Goal: Communication & Community: Answer question/provide support

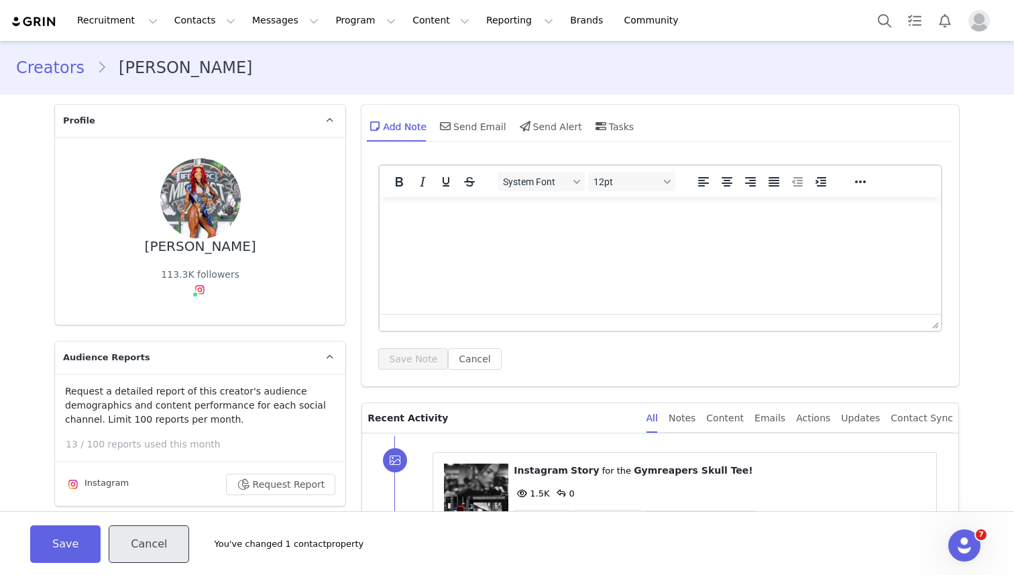
click at [150, 552] on button "Cancel" at bounding box center [149, 544] width 80 height 38
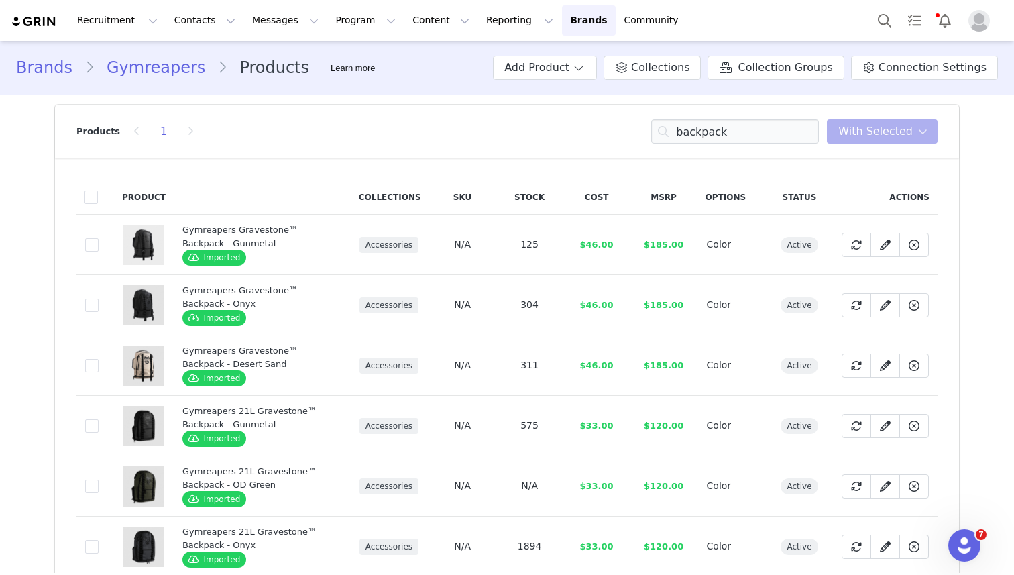
scroll to position [39, 0]
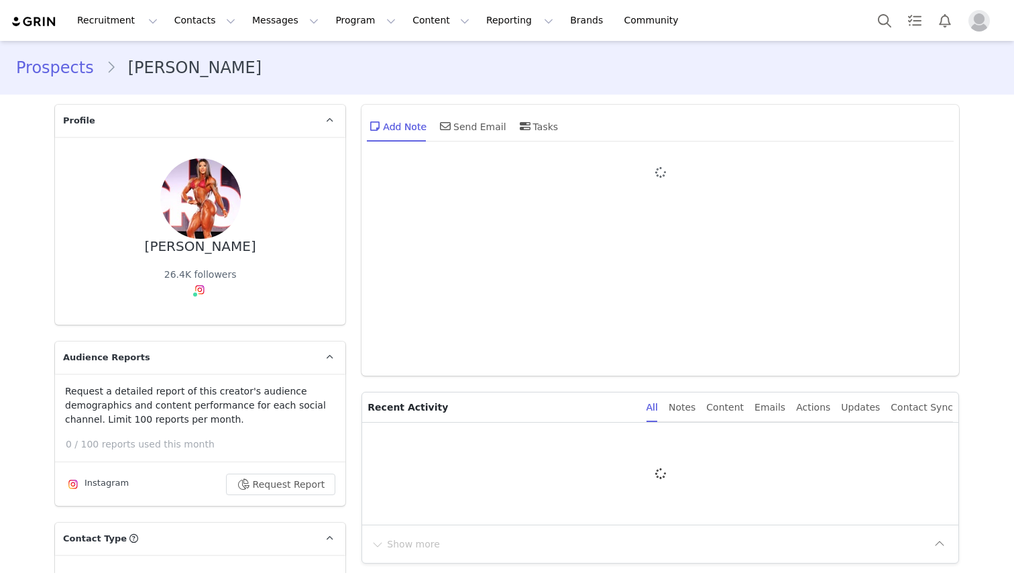
type input "+1 ([GEOGRAPHIC_DATA])"
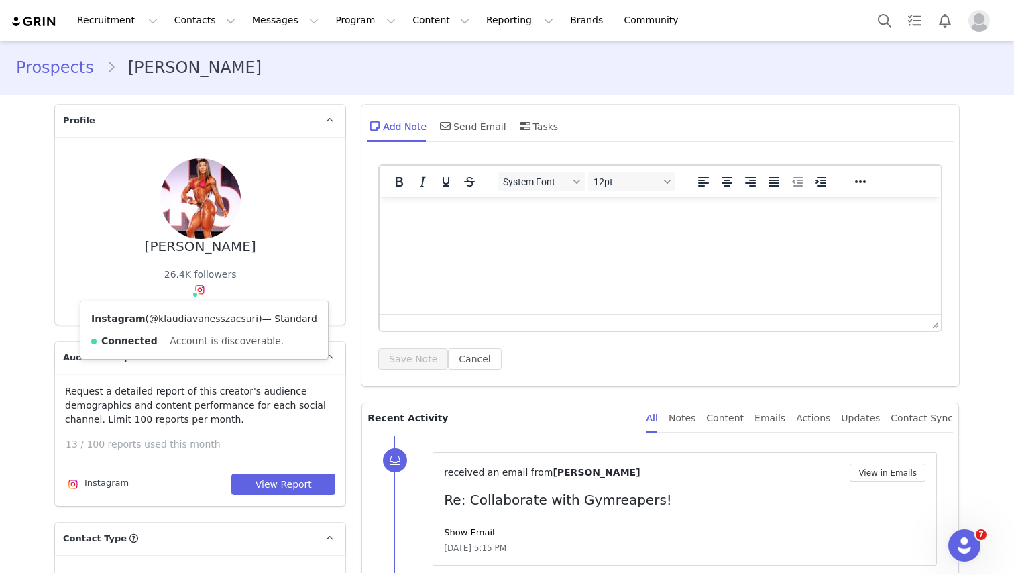
click at [191, 323] on link "@klaudiavanesszacsuri" at bounding box center [203, 318] width 109 height 11
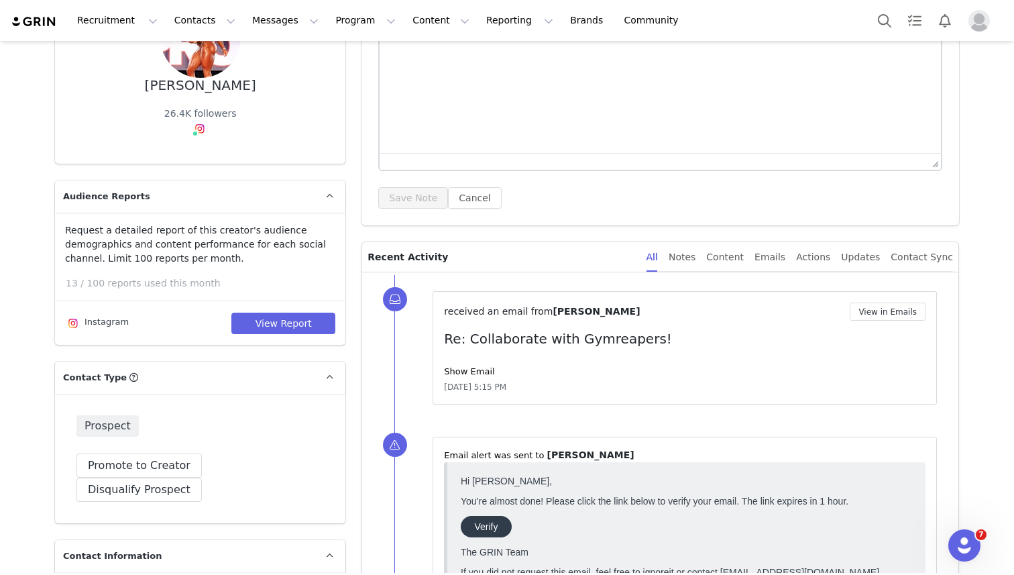
scroll to position [259, 0]
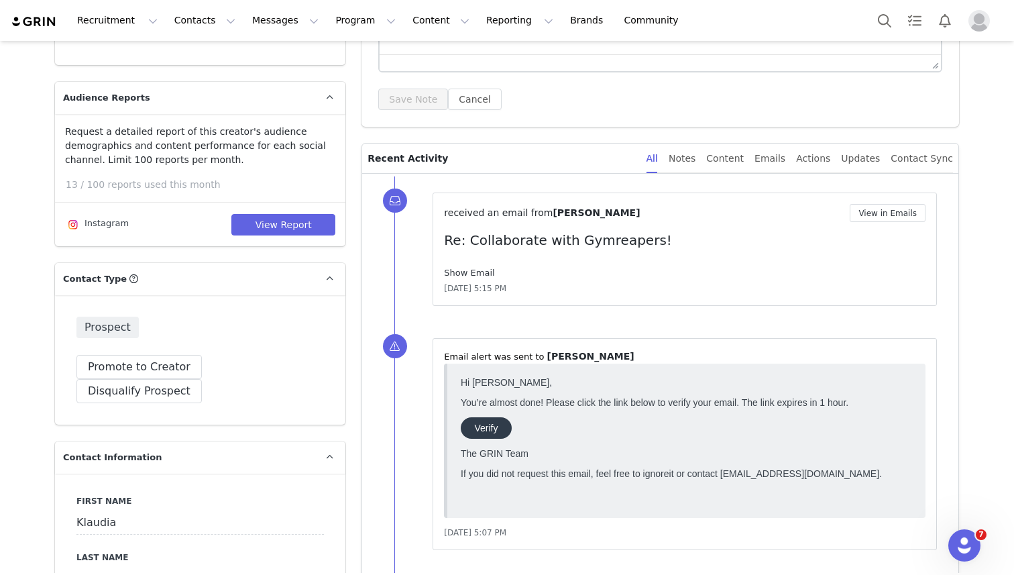
click at [461, 277] on link "Show Email" at bounding box center [469, 273] width 50 height 10
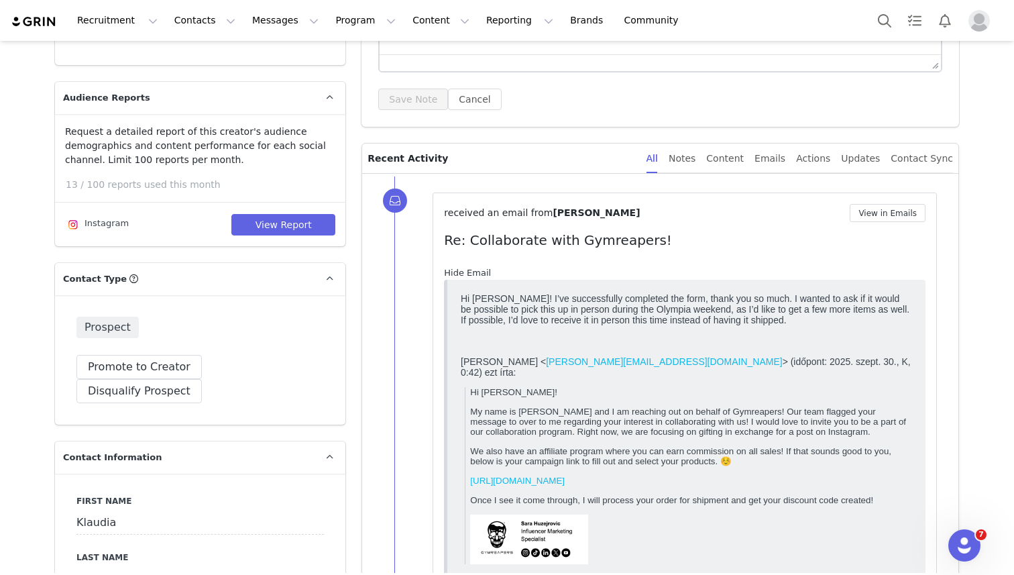
scroll to position [0, 0]
click at [455, 272] on link "Hide Email" at bounding box center [467, 273] width 47 height 10
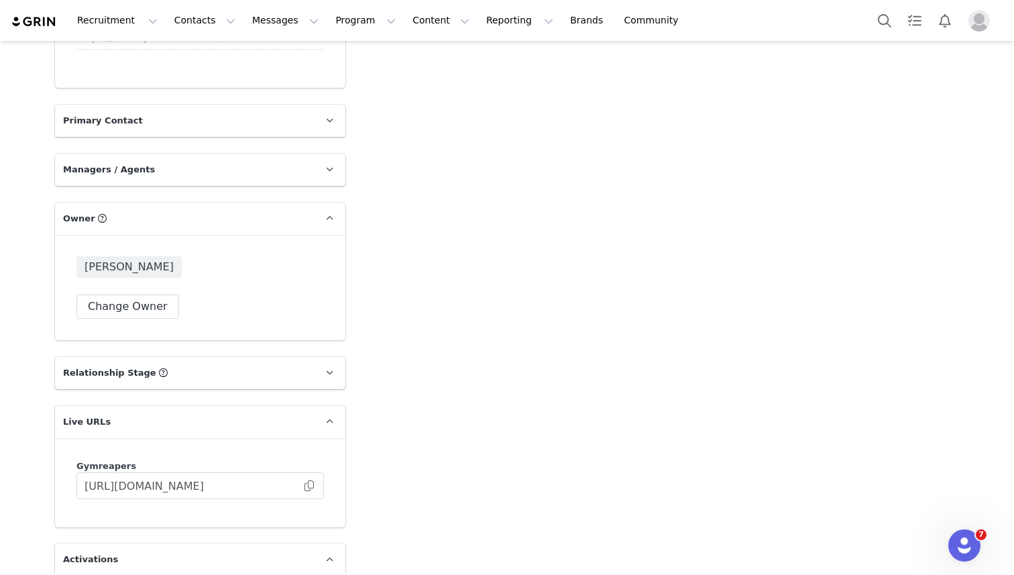
scroll to position [2137, 0]
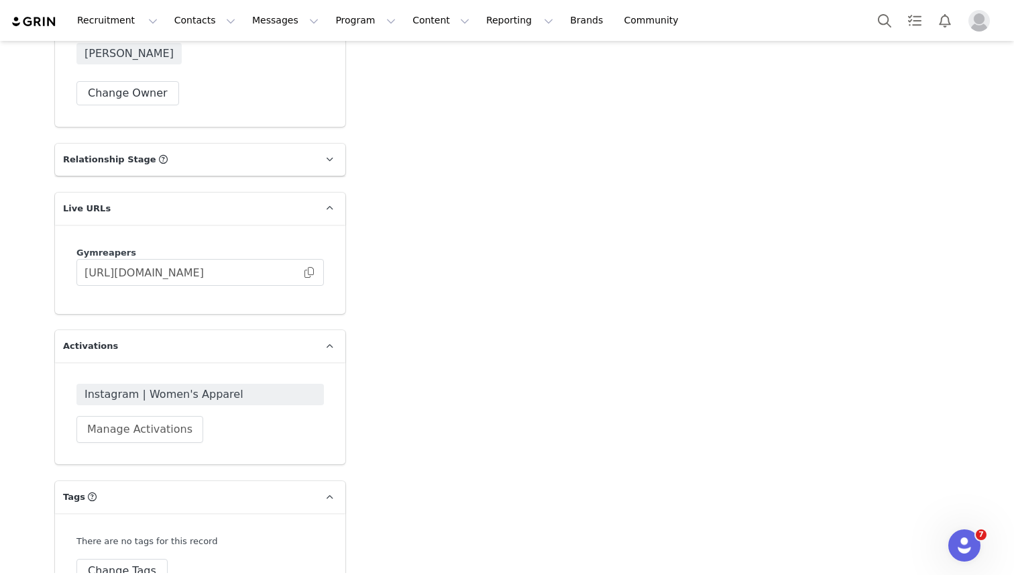
click at [233, 386] on span "Instagram | Women's Apparel" at bounding box center [199, 394] width 231 height 16
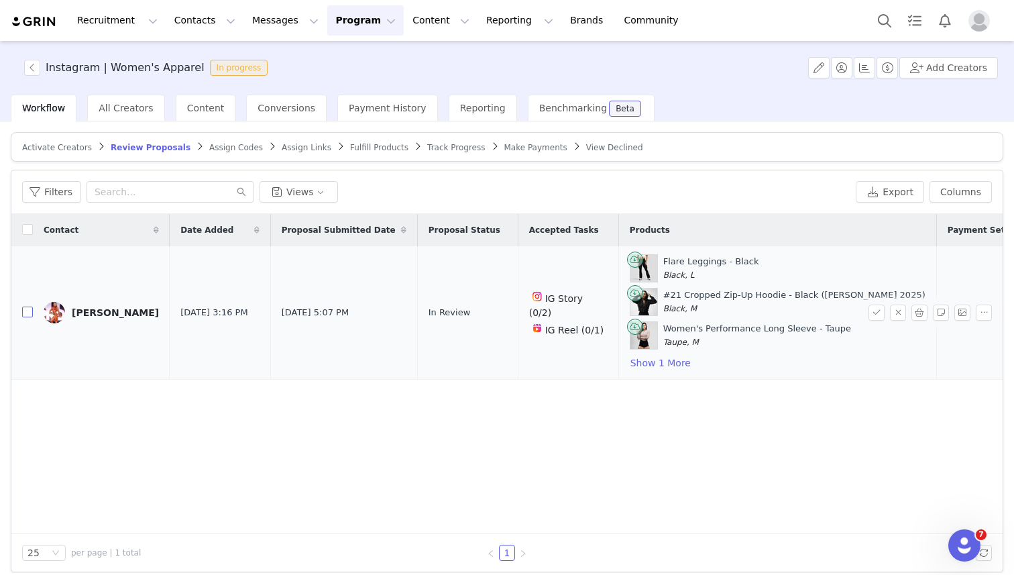
click at [28, 312] on input "checkbox" at bounding box center [27, 311] width 11 height 11
checkbox input "true"
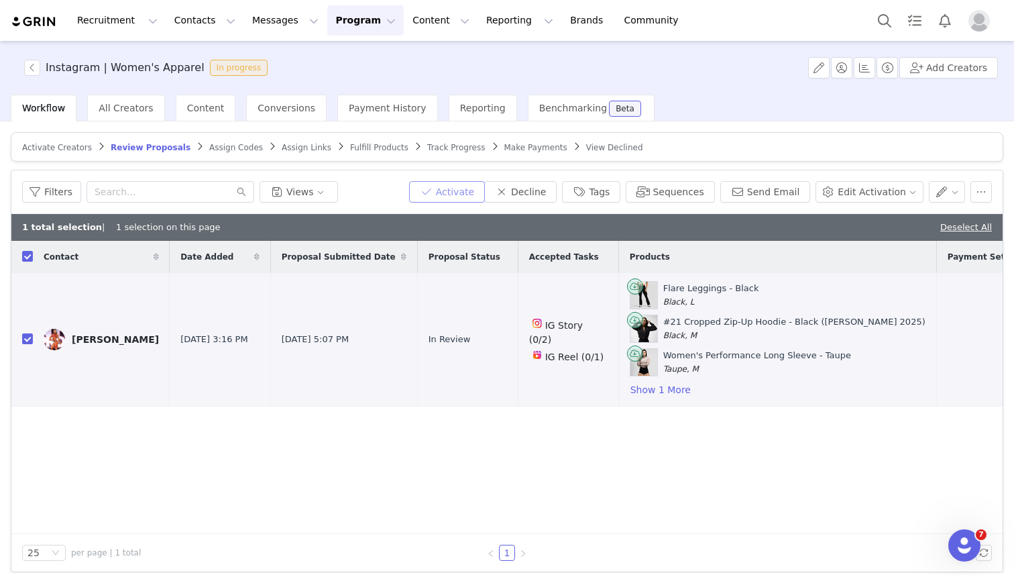
click at [457, 192] on button "Activate" at bounding box center [447, 191] width 76 height 21
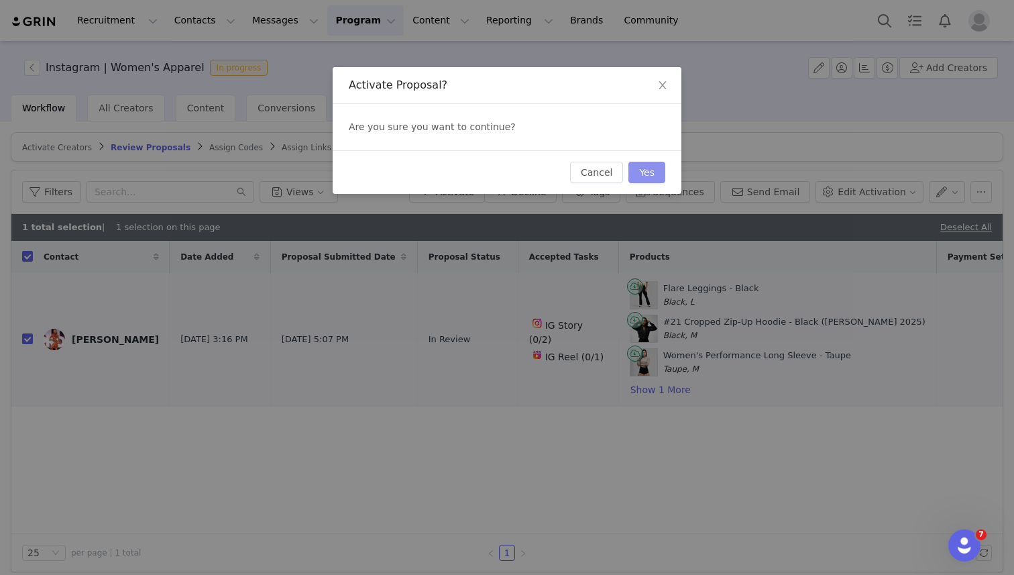
click at [648, 168] on button "Yes" at bounding box center [646, 172] width 37 height 21
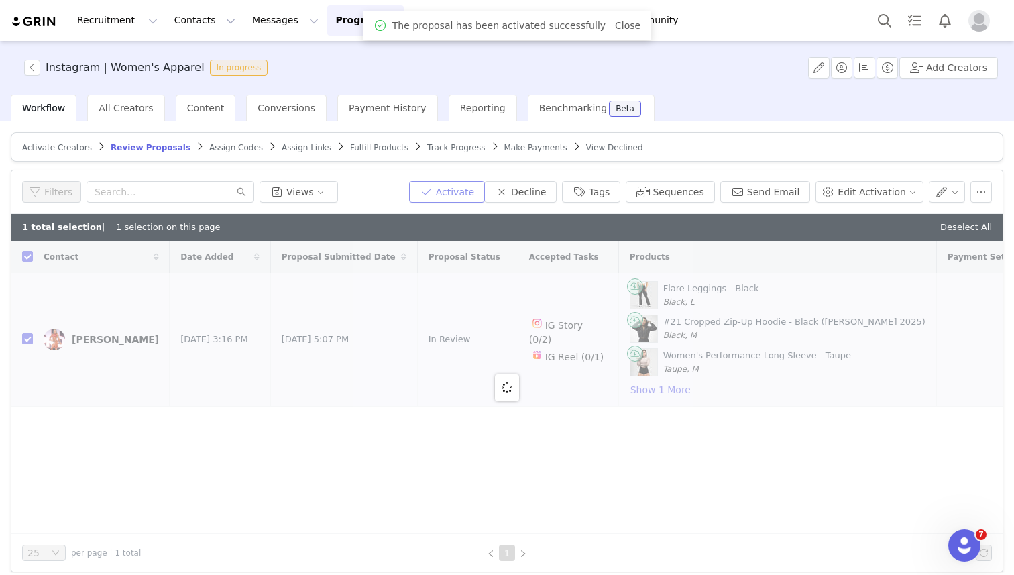
checkbox input "false"
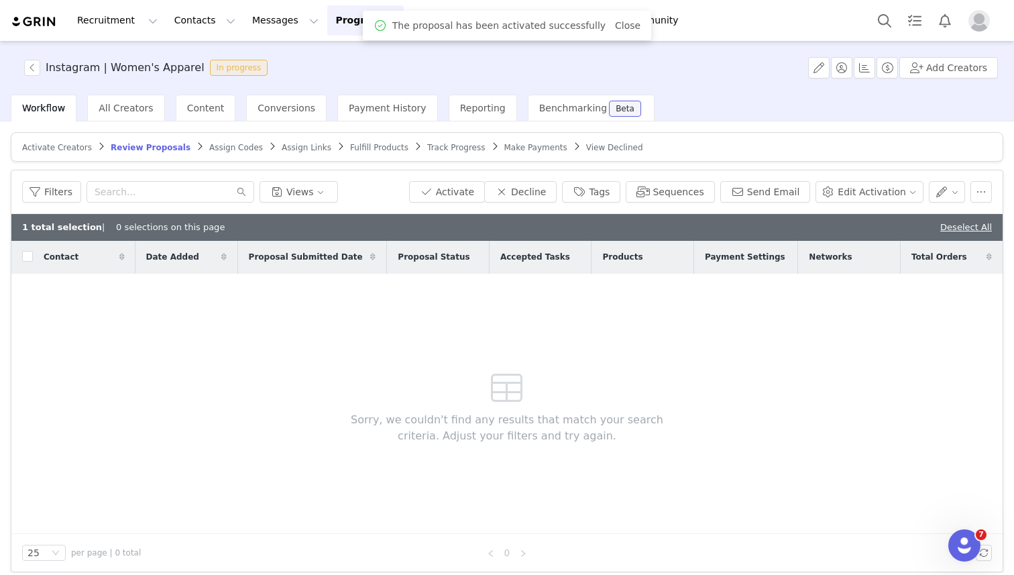
click at [229, 148] on span "Assign Codes" at bounding box center [236, 147] width 54 height 9
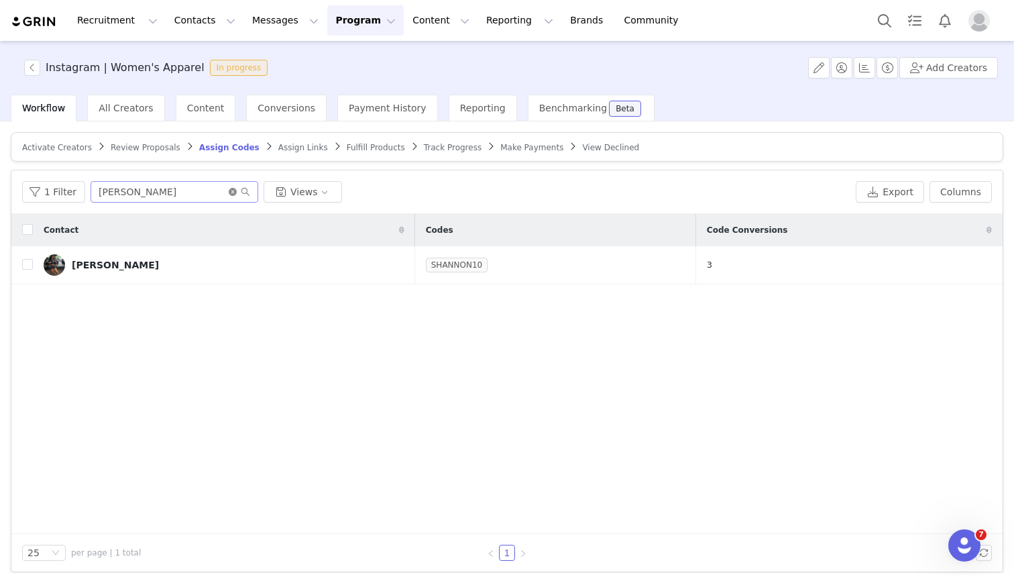
click at [229, 192] on icon "icon: close-circle" at bounding box center [233, 192] width 8 height 8
click at [192, 190] on input "text" at bounding box center [175, 191] width 168 height 21
type input "klaudi"
click at [24, 264] on input "checkbox" at bounding box center [27, 264] width 11 height 11
checkbox input "true"
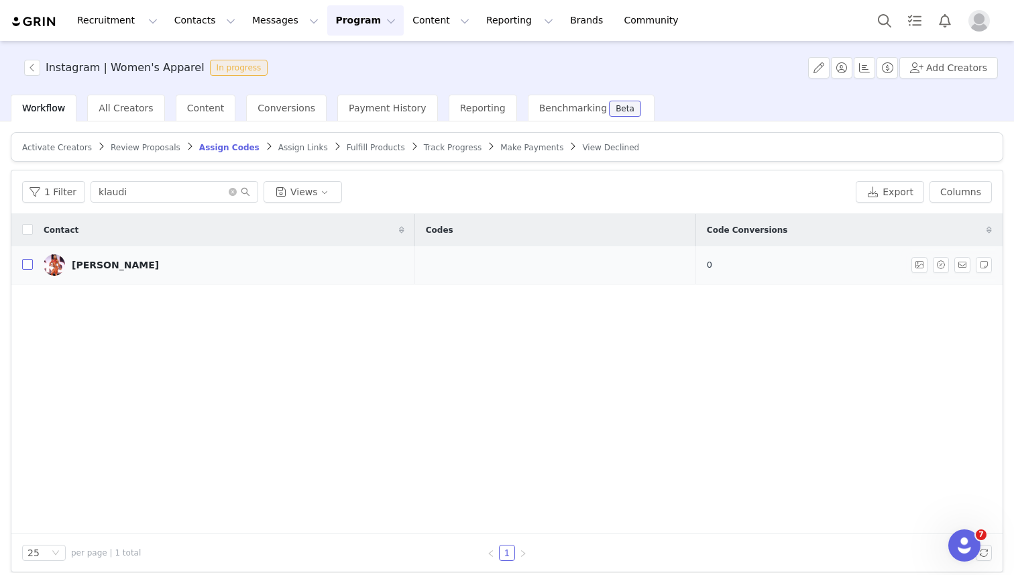
checkbox input "true"
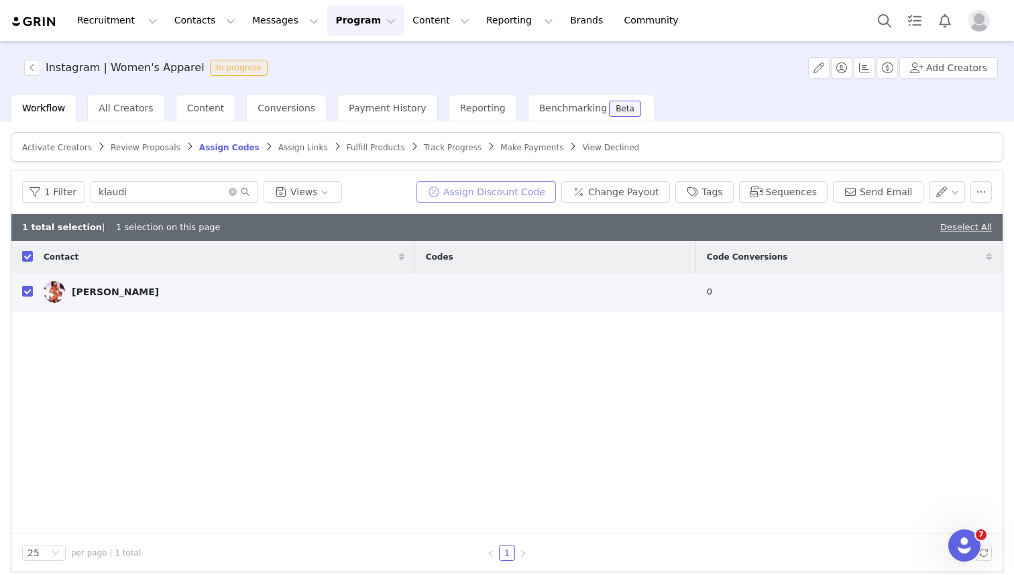
click at [467, 194] on button "Assign Discount Code" at bounding box center [485, 191] width 139 height 21
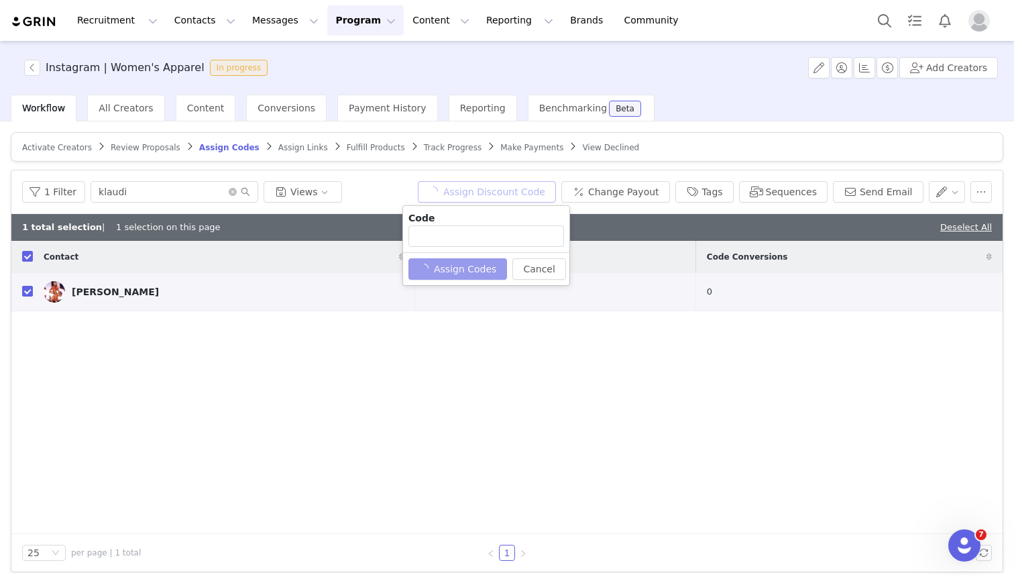
type input "KLAUDIA10"
click at [449, 272] on button "Assign Codes" at bounding box center [450, 268] width 84 height 21
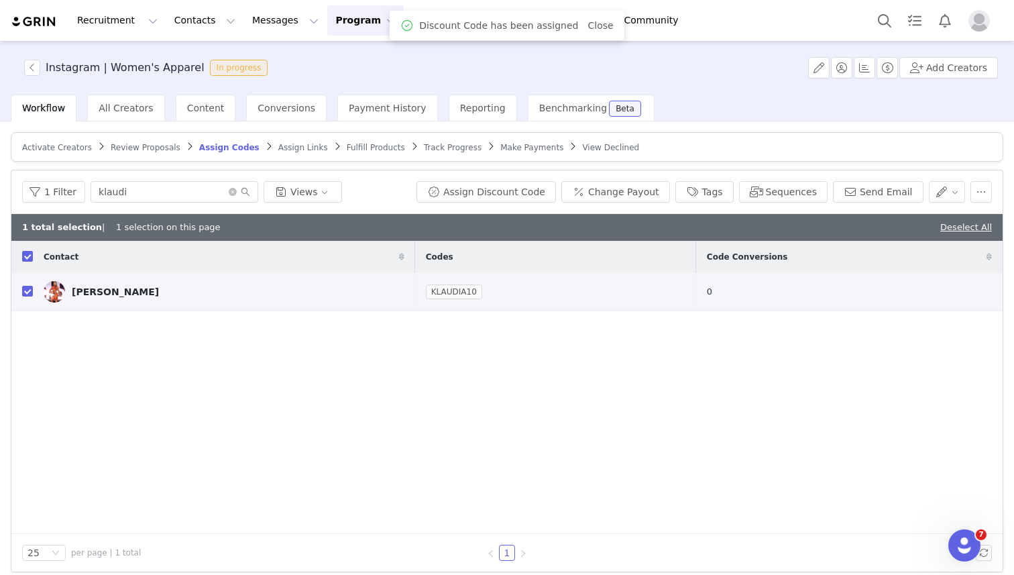
click at [296, 146] on span "Assign Links" at bounding box center [303, 147] width 50 height 9
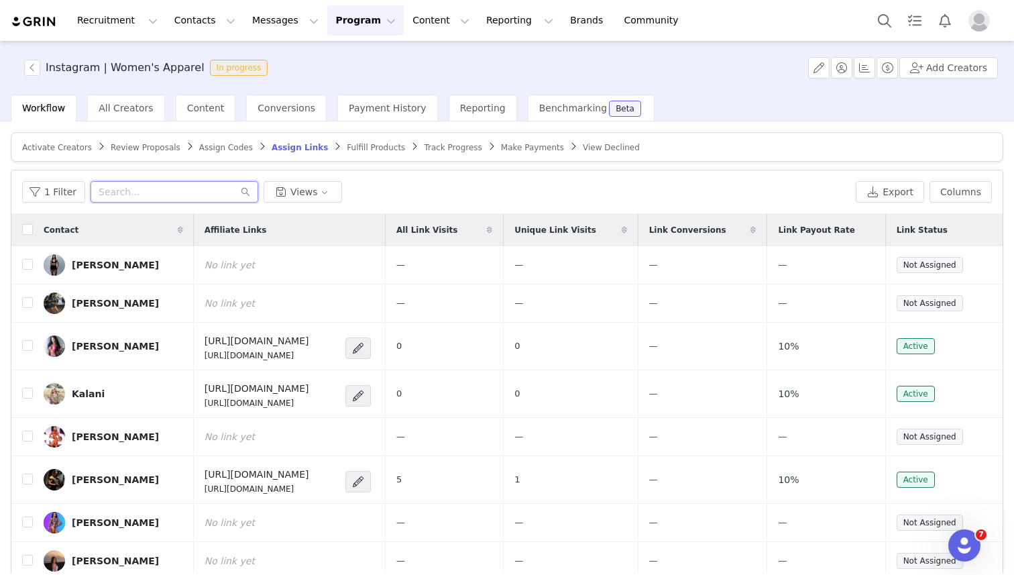
click at [170, 188] on input "text" at bounding box center [175, 191] width 168 height 21
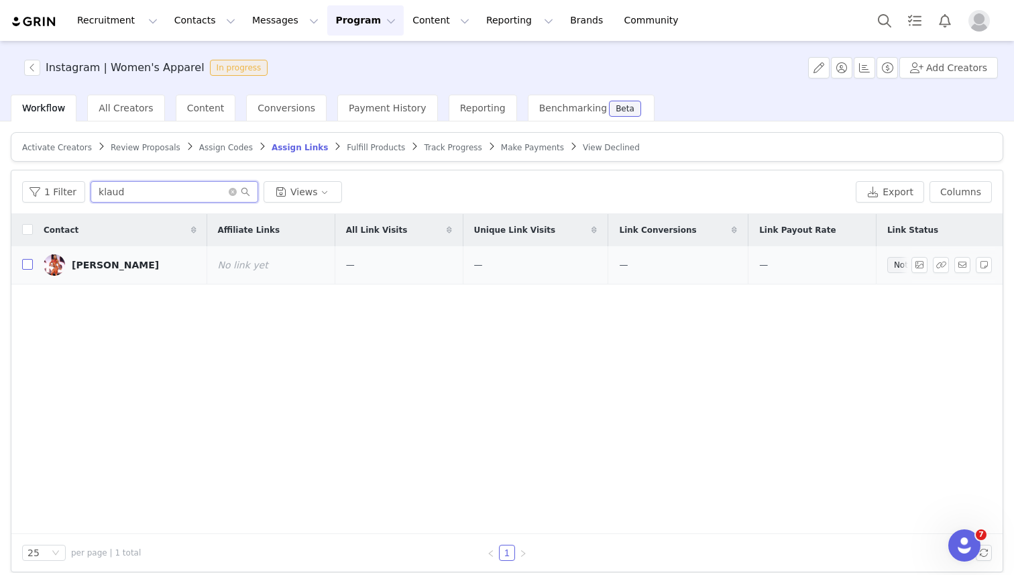
type input "klaud"
click at [32, 265] on input "checkbox" at bounding box center [27, 264] width 11 height 11
checkbox input "true"
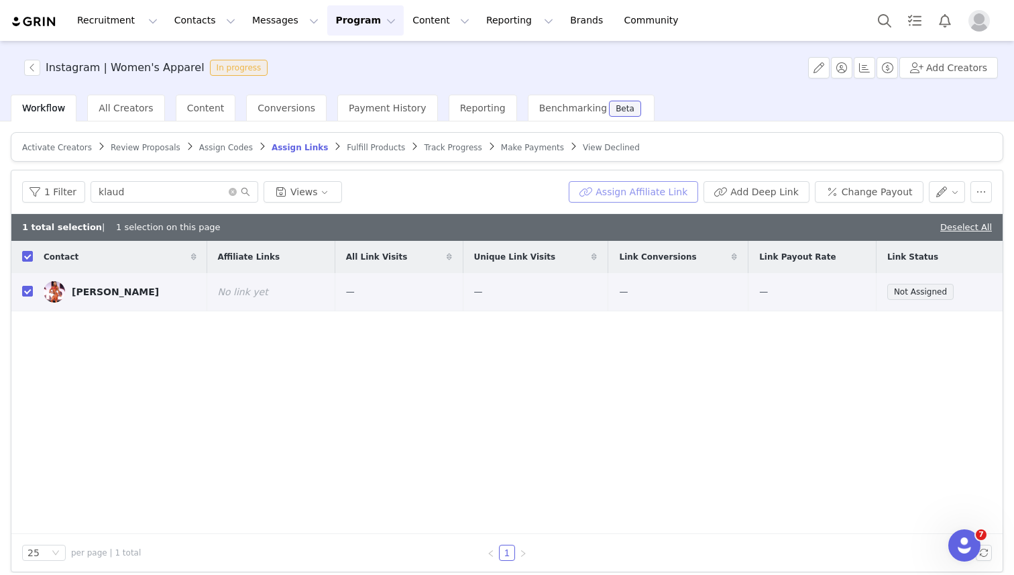
click at [636, 188] on button "Assign Affiliate Link" at bounding box center [633, 191] width 129 height 21
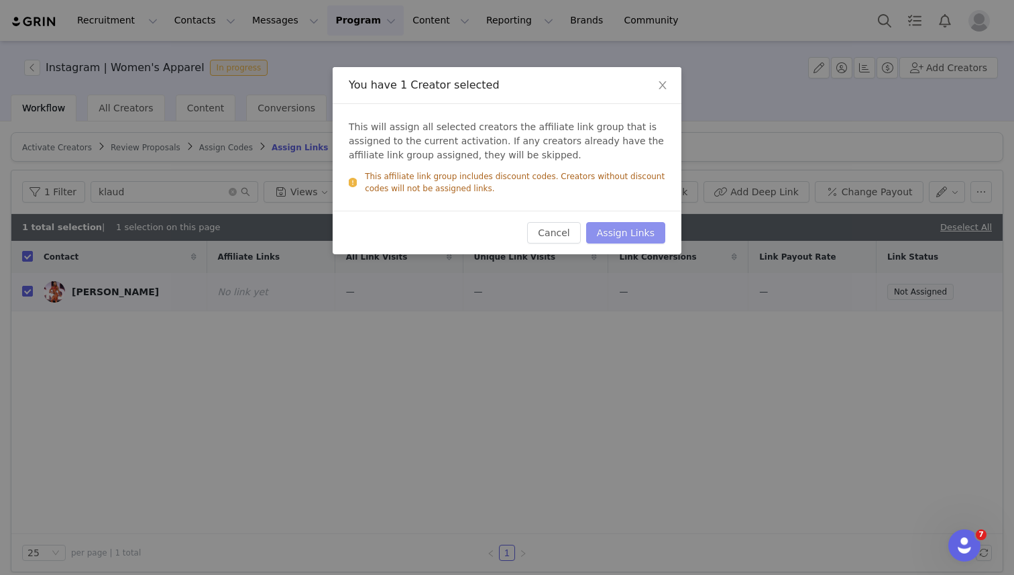
click at [631, 230] on button "Assign Links" at bounding box center [625, 232] width 79 height 21
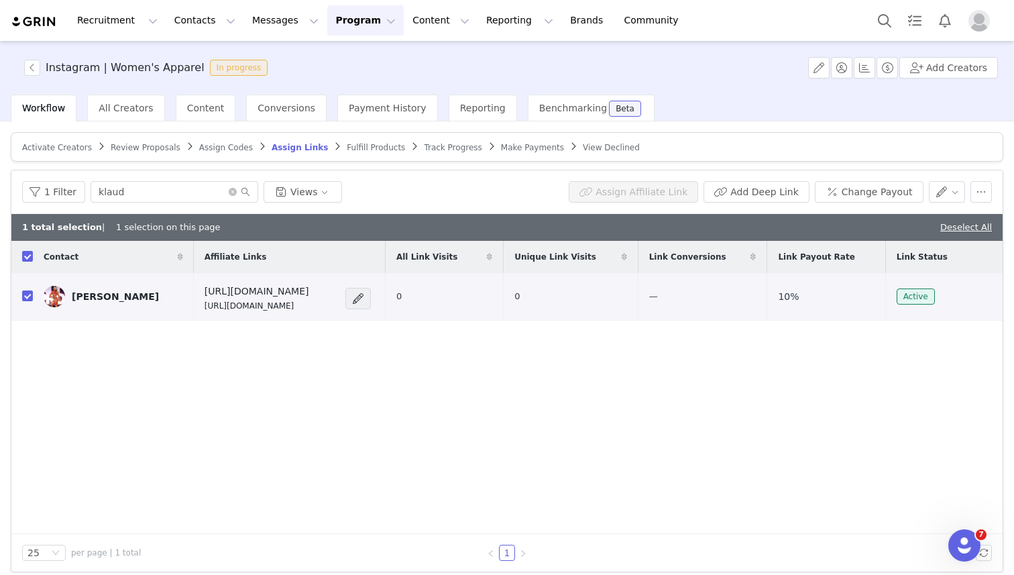
click at [358, 150] on span "Fulfill Products" at bounding box center [376, 147] width 58 height 9
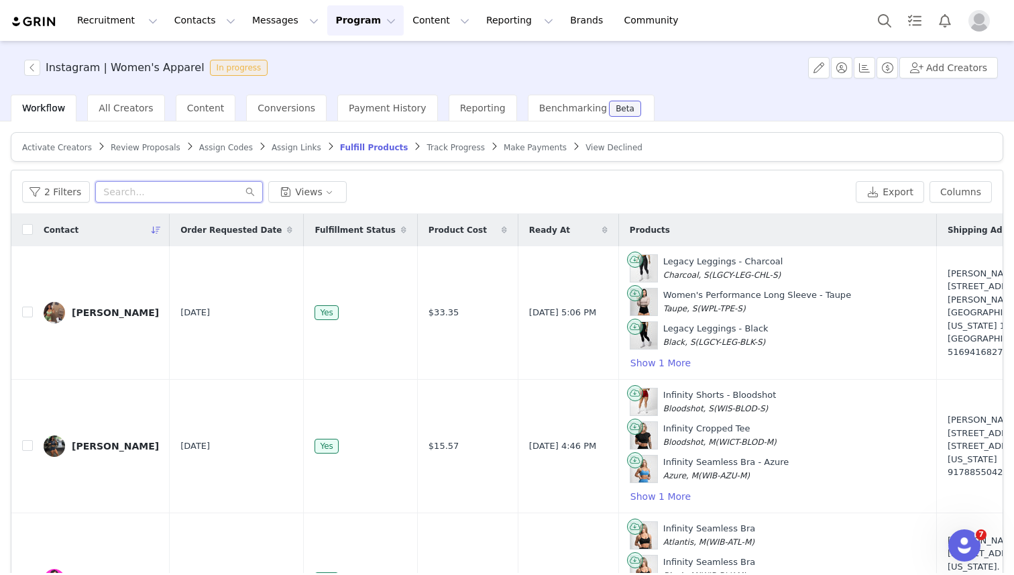
click at [167, 196] on input "text" at bounding box center [179, 191] width 168 height 21
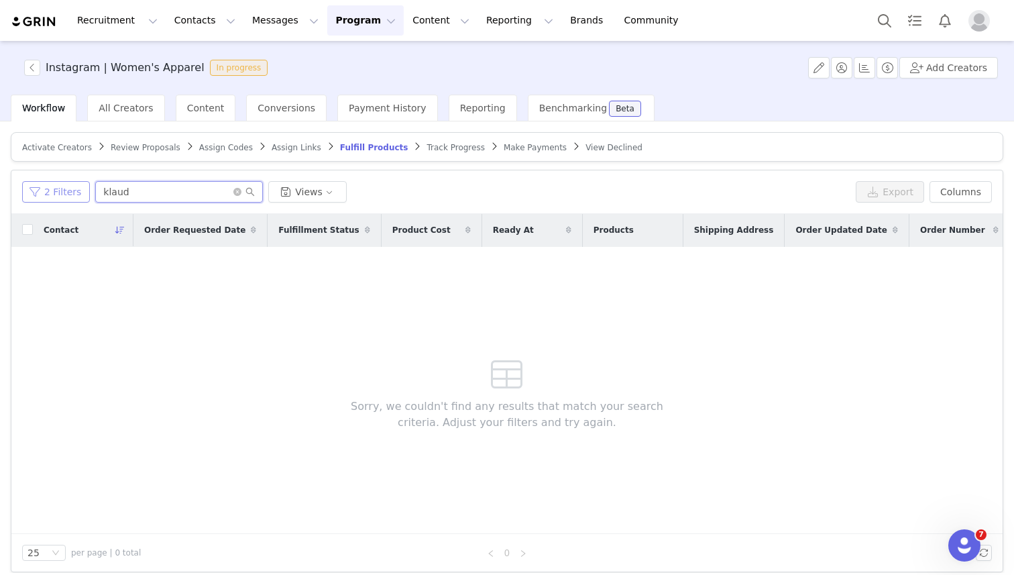
type input "klaud"
click at [71, 194] on button "2 Filters" at bounding box center [56, 191] width 68 height 21
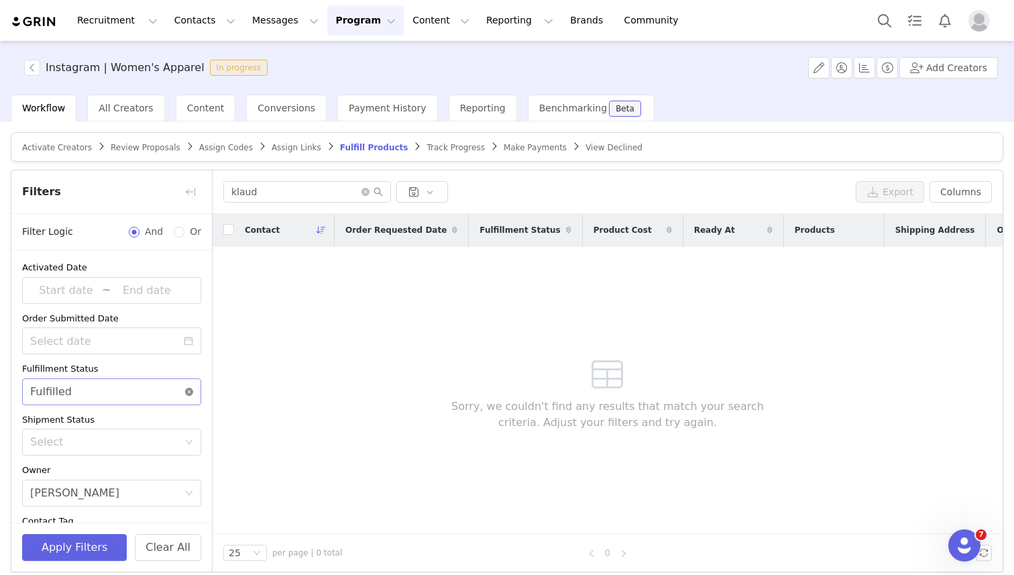
click at [190, 392] on icon "icon: close-circle" at bounding box center [189, 392] width 8 height 8
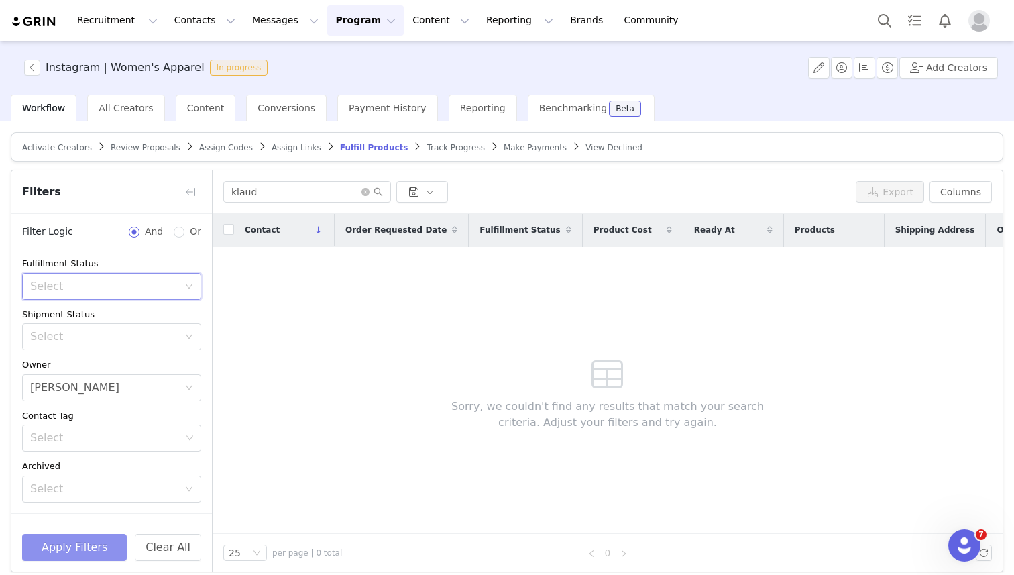
click at [85, 542] on button "Apply Filters" at bounding box center [74, 547] width 105 height 27
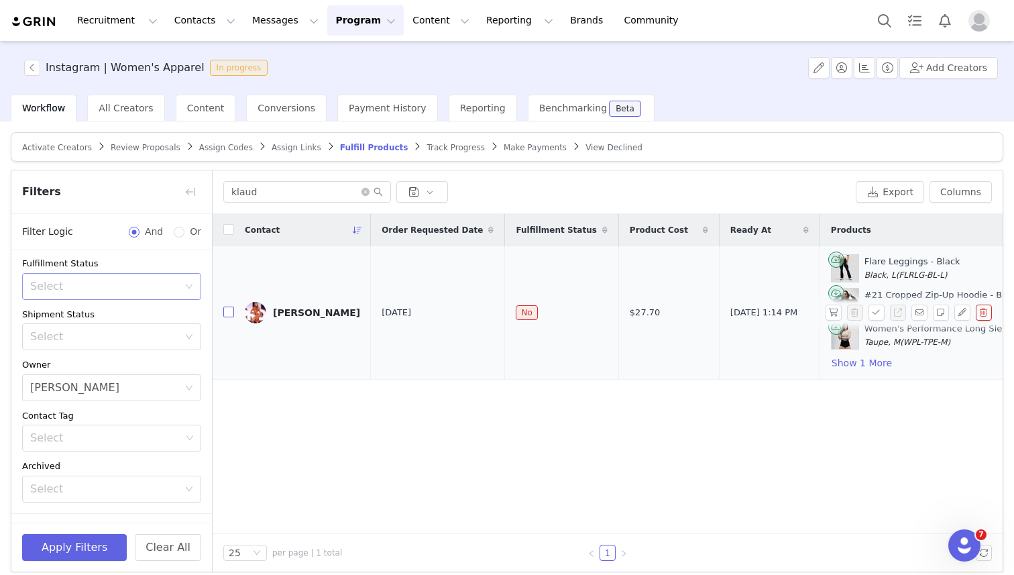
click at [226, 313] on input "checkbox" at bounding box center [228, 311] width 11 height 11
checkbox input "true"
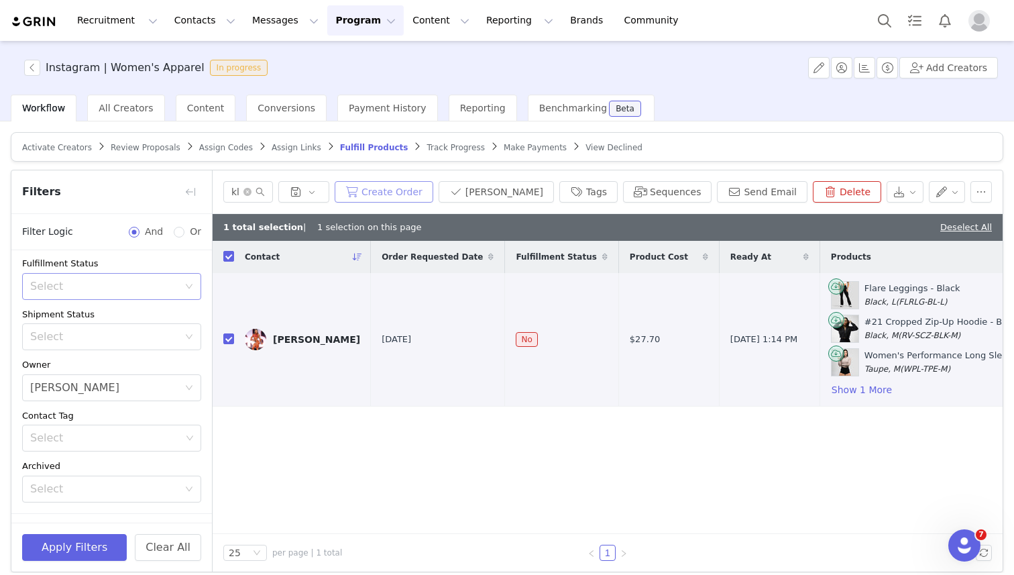
click at [424, 196] on button "Create Order" at bounding box center [384, 191] width 99 height 21
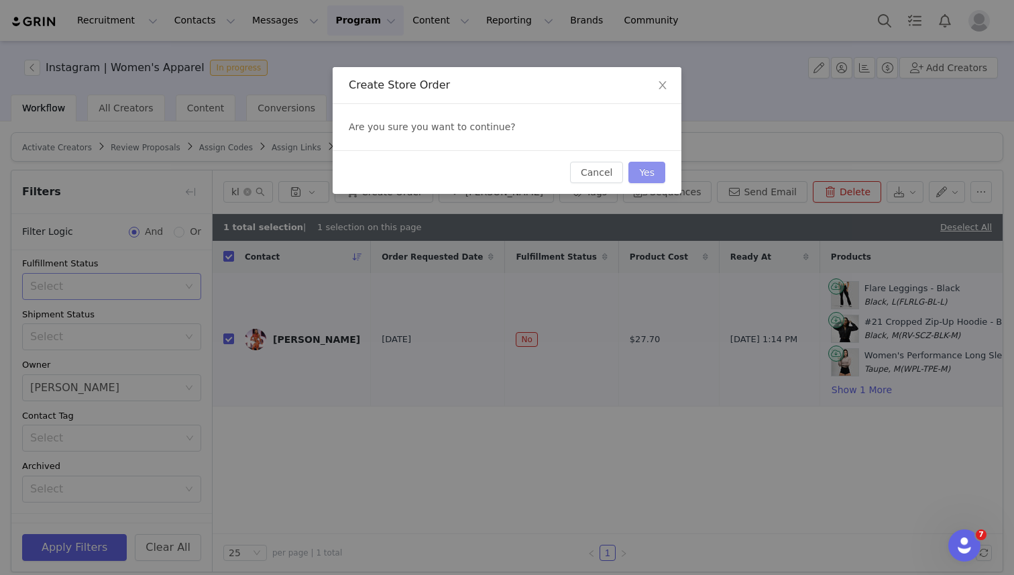
click at [652, 172] on button "Yes" at bounding box center [646, 172] width 37 height 21
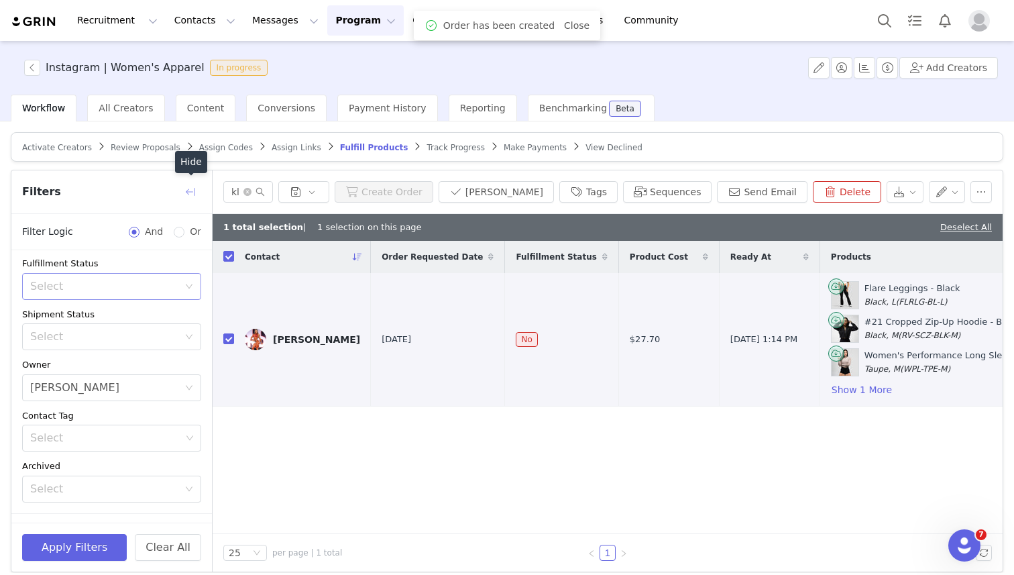
click at [189, 194] on button "button" at bounding box center [190, 191] width 21 height 21
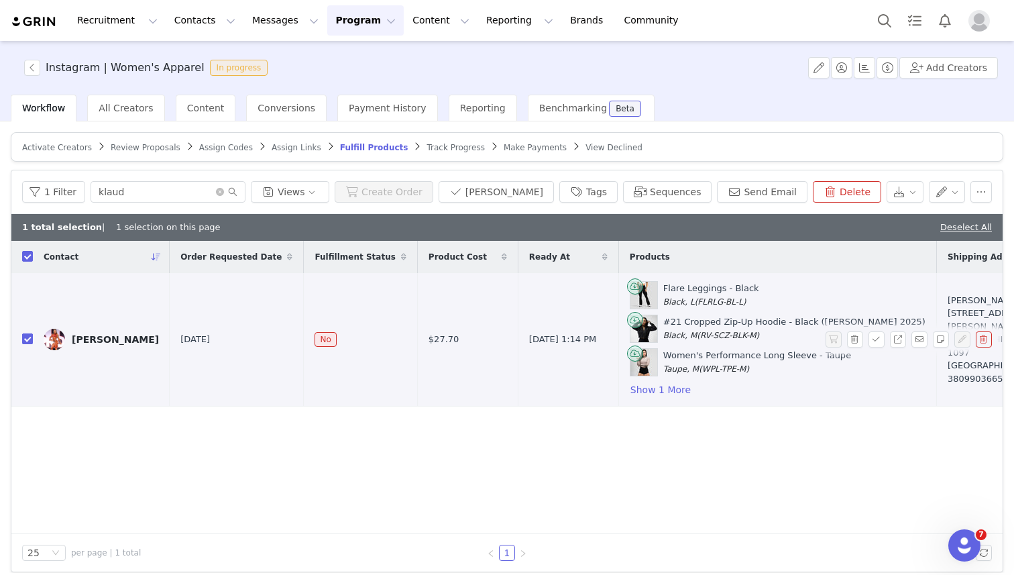
click at [30, 336] on input "checkbox" at bounding box center [27, 338] width 11 height 11
checkbox input "false"
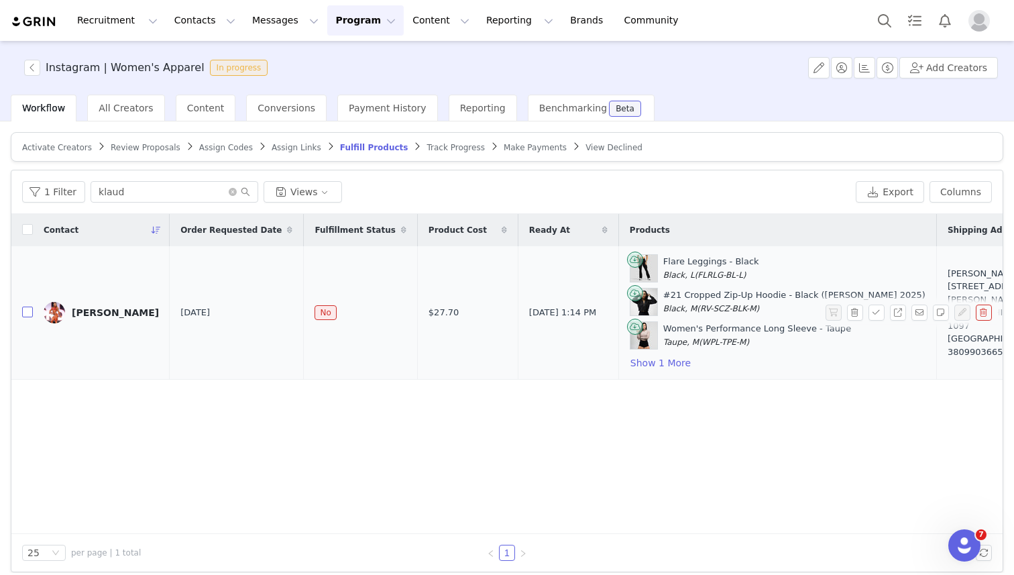
click at [24, 315] on input "checkbox" at bounding box center [27, 311] width 11 height 11
checkbox input "true"
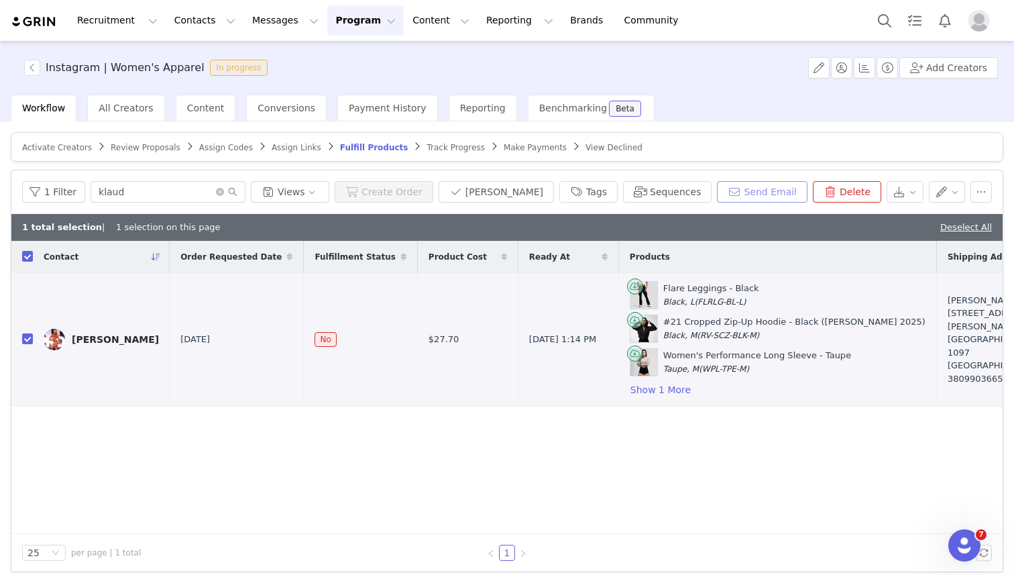
click at [751, 193] on button "Send Email" at bounding box center [762, 191] width 91 height 21
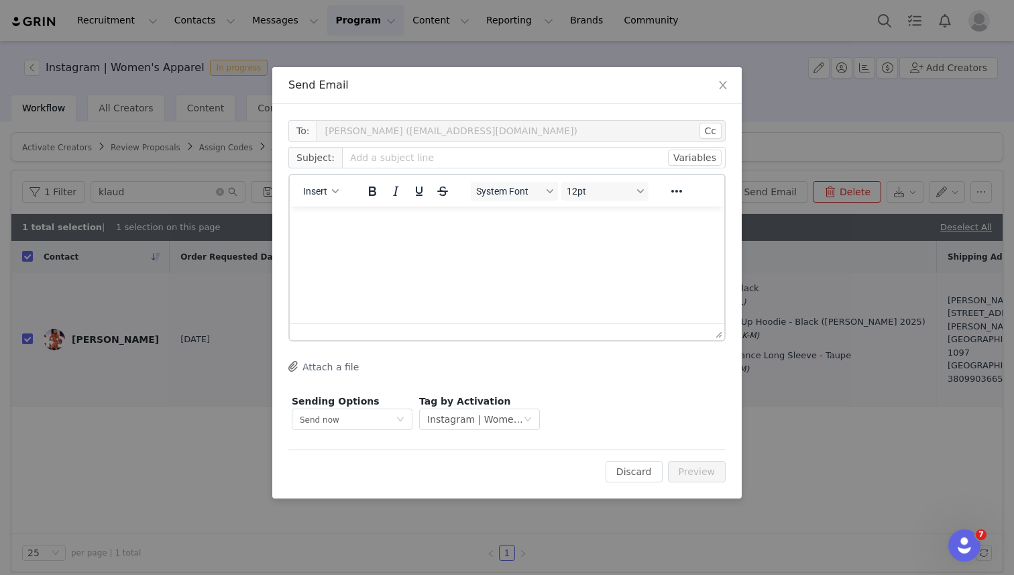
scroll to position [0, 0]
click at [331, 185] on button "Insert" at bounding box center [321, 191] width 46 height 19
click at [329, 213] on div "Insert Template" at bounding box center [369, 215] width 121 height 16
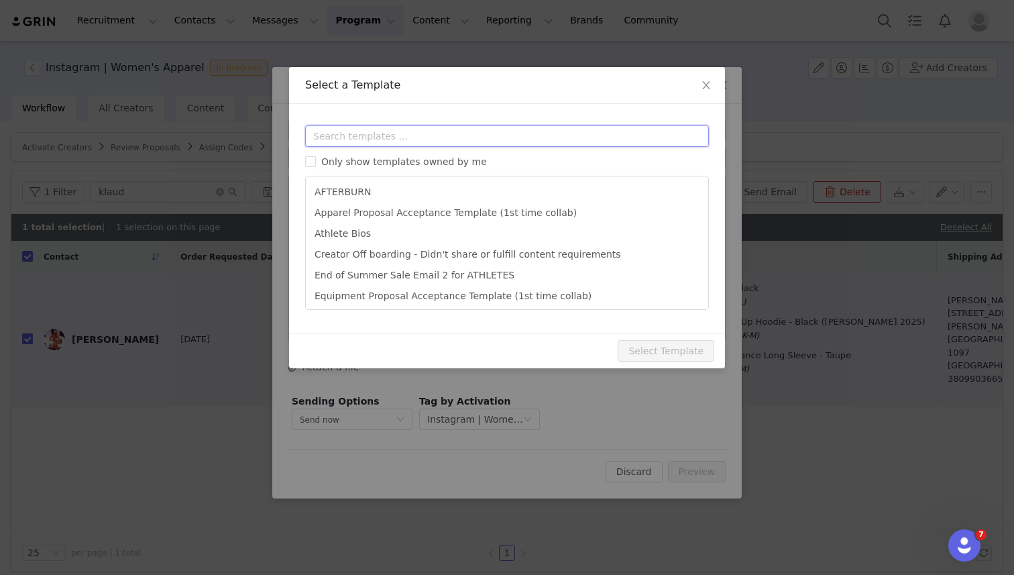
click at [341, 143] on input "text" at bounding box center [507, 135] width 404 height 21
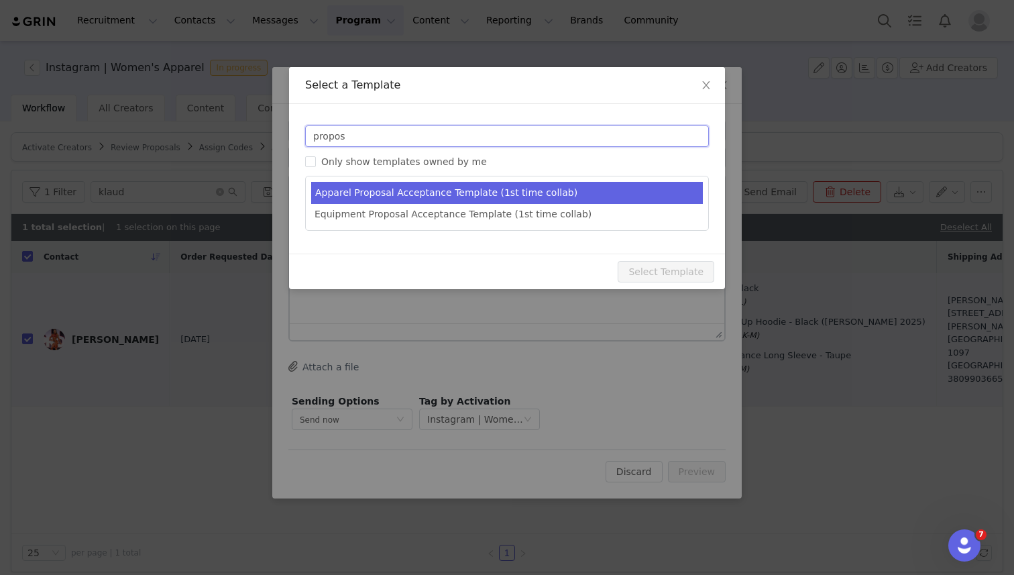
type input "propos"
type input "Get ready to show off your new Gymreapers Apparel!"
click at [415, 193] on li "Apparel Proposal Acceptance Template (1st time collab)" at bounding box center [507, 193] width 392 height 22
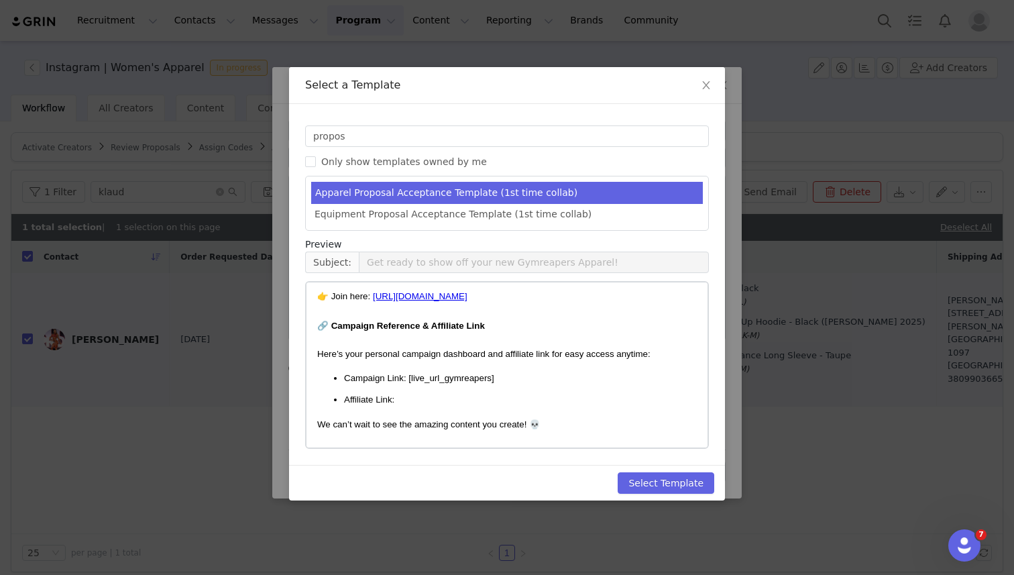
scroll to position [644, 0]
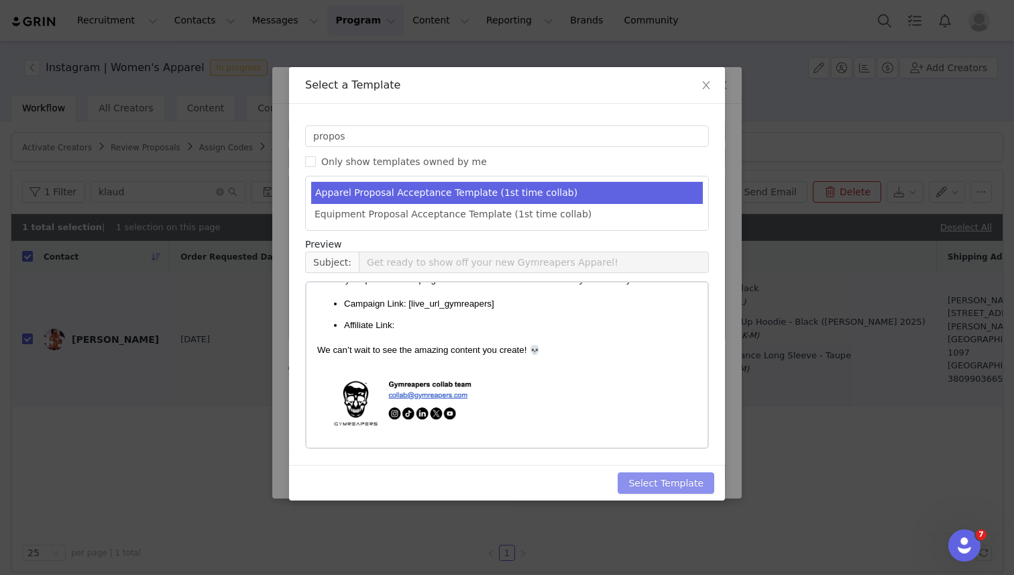
click at [639, 477] on button "Select Template" at bounding box center [666, 482] width 97 height 21
type input "Get ready to show off your new Gymreapers Apparel!"
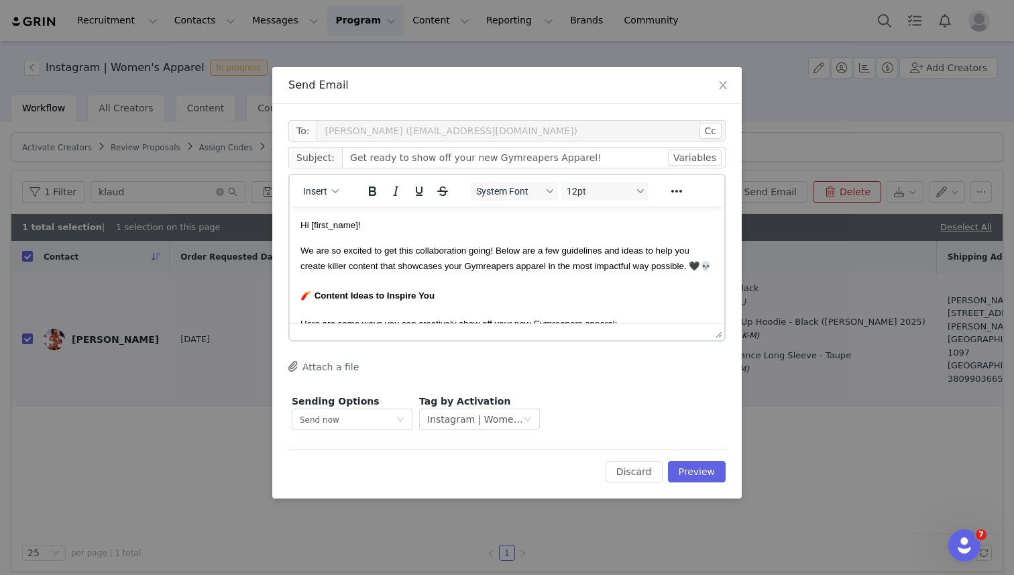
scroll to position [0, 0]
click at [584, 316] on p "Here are some ways you can creatively show off your new Gymreapers apparel:" at bounding box center [506, 323] width 413 height 15
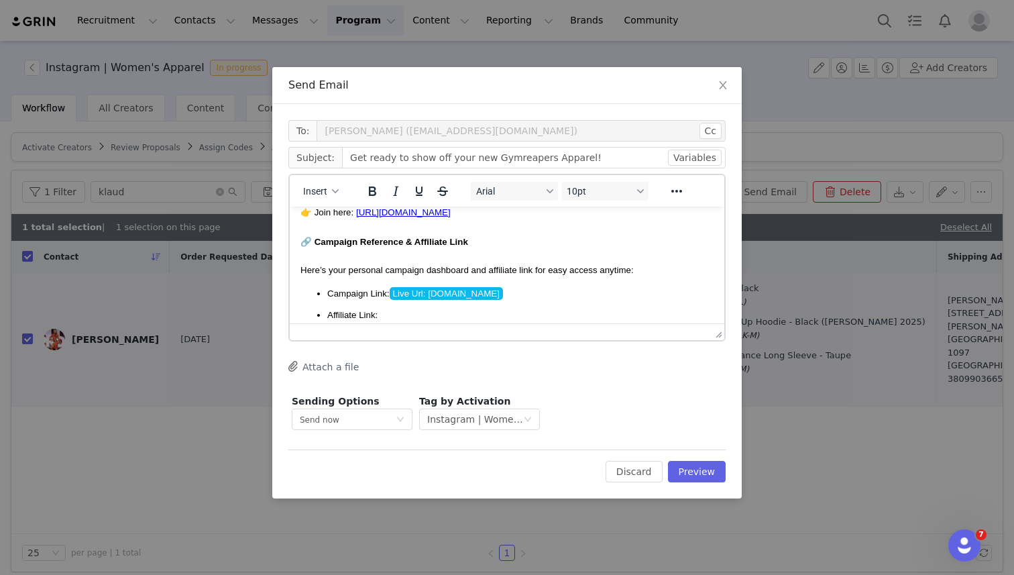
scroll to position [562, 0]
drag, startPoint x: 519, startPoint y: 271, endPoint x: 532, endPoint y: 272, distance: 12.8
click at [532, 272] on span "Here’s your personal campaign dashboard and affiliate link for easy access anyt…" at bounding box center [466, 271] width 333 height 10
drag, startPoint x: 447, startPoint y: 243, endPoint x: 471, endPoint y: 243, distance: 24.1
click at [471, 243] on h3 "🔗 Campaign Reference & Affiliate Link" at bounding box center [506, 241] width 413 height 17
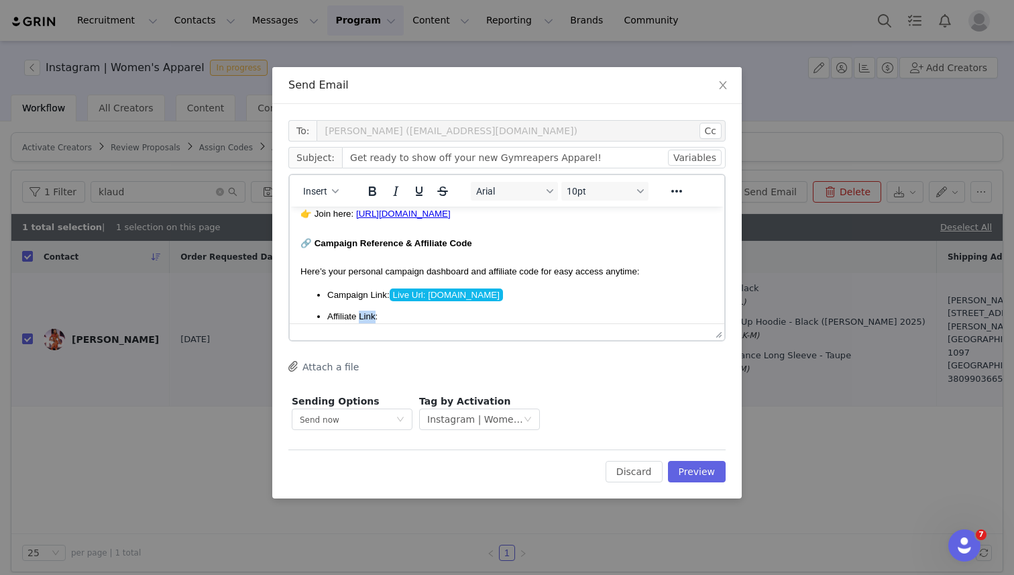
drag, startPoint x: 359, startPoint y: 316, endPoint x: 375, endPoint y: 316, distance: 16.1
click at [375, 316] on span "Affiliate Link:" at bounding box center [352, 316] width 50 height 10
click at [394, 315] on p "Affiliate Code:" at bounding box center [520, 316] width 386 height 13
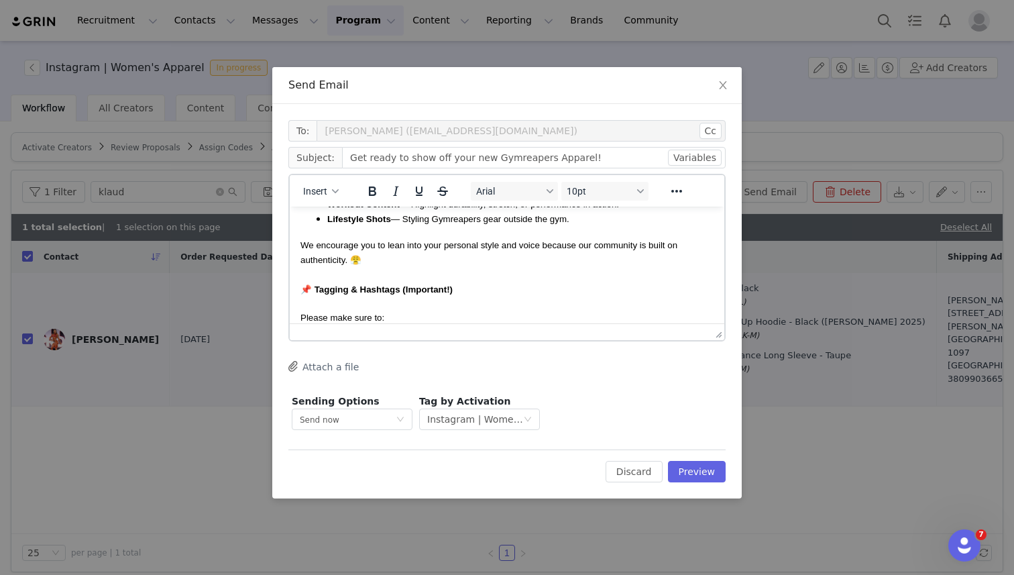
scroll to position [0, 0]
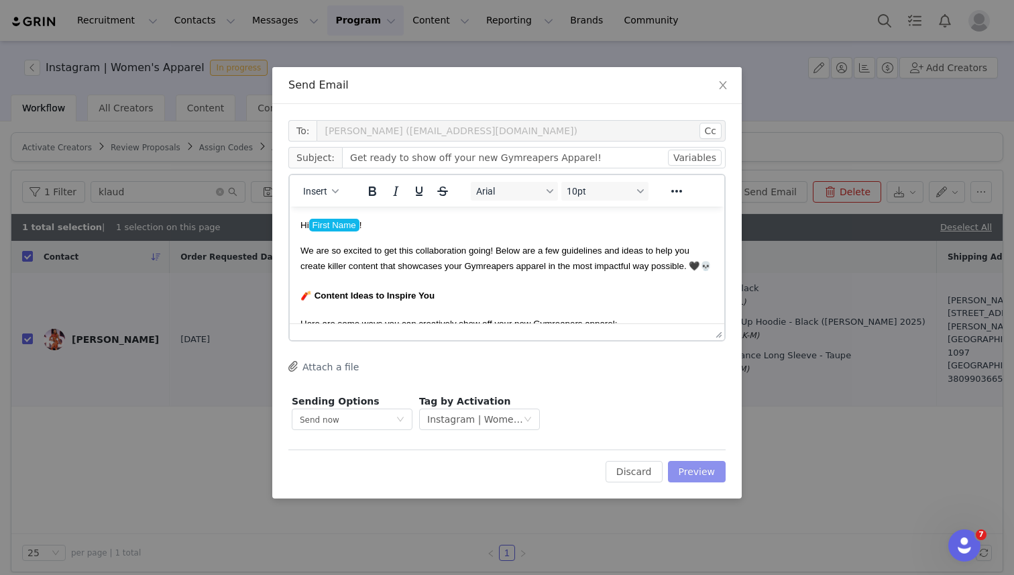
click at [696, 475] on button "Preview" at bounding box center [697, 471] width 58 height 21
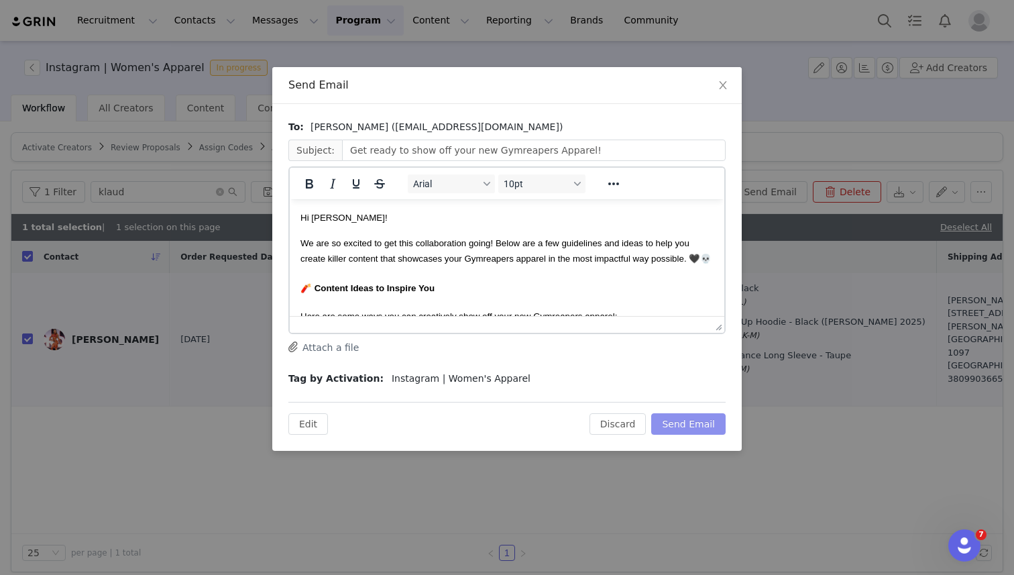
click at [688, 424] on button "Send Email" at bounding box center [688, 423] width 74 height 21
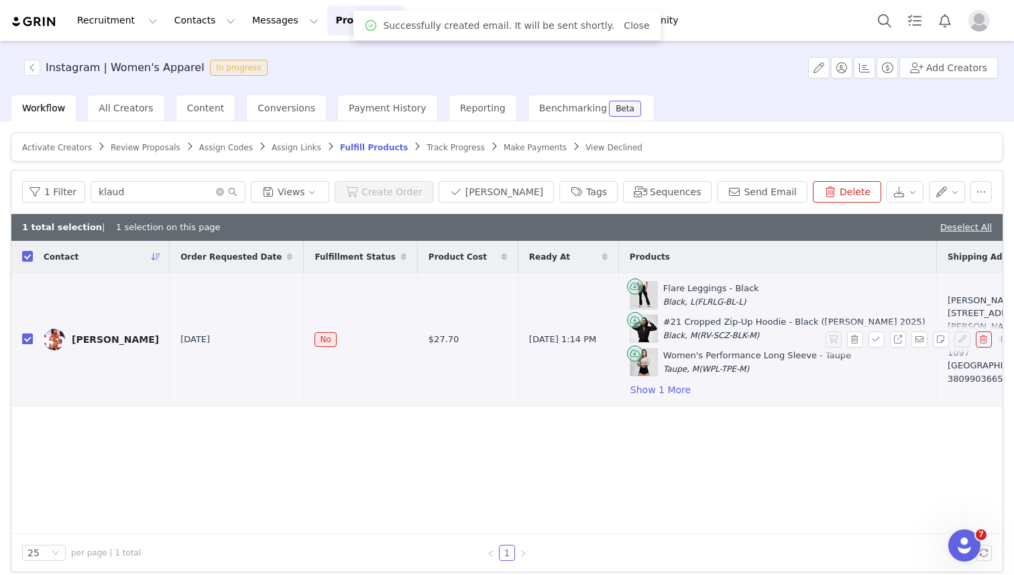
click at [27, 339] on input "checkbox" at bounding box center [27, 338] width 11 height 11
checkbox input "false"
